Goal: Information Seeking & Learning: Learn about a topic

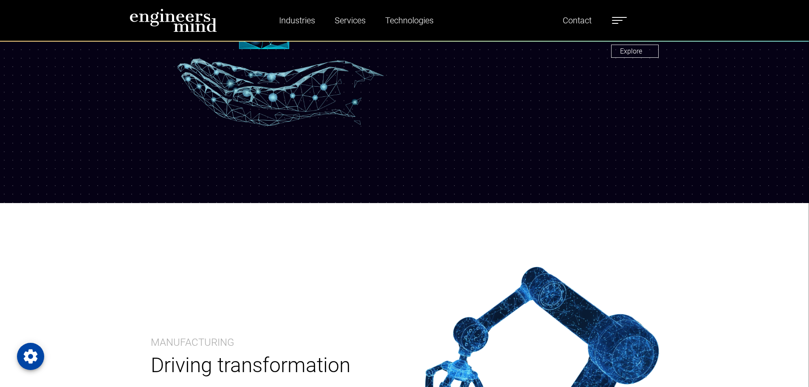
scroll to position [1147, 0]
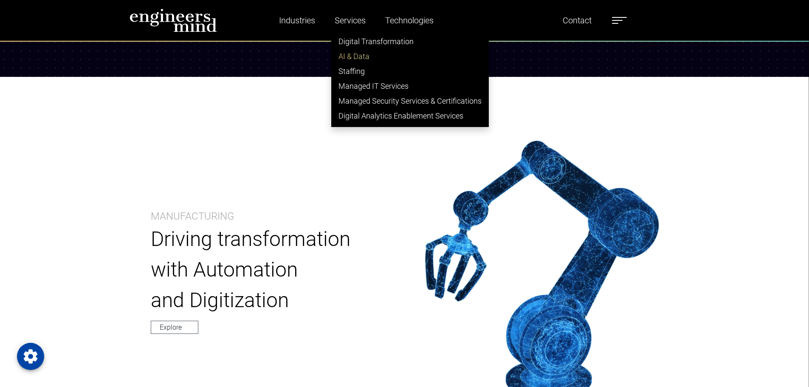
click at [355, 58] on link "AI & Data" at bounding box center [410, 56] width 157 height 15
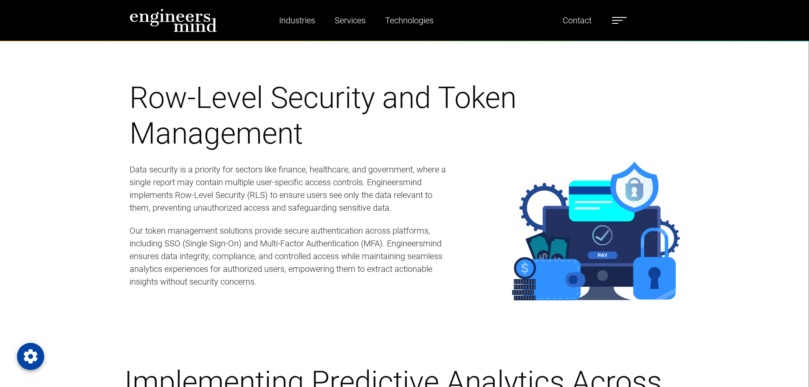
scroll to position [1869, 0]
